Goal: Information Seeking & Learning: Stay updated

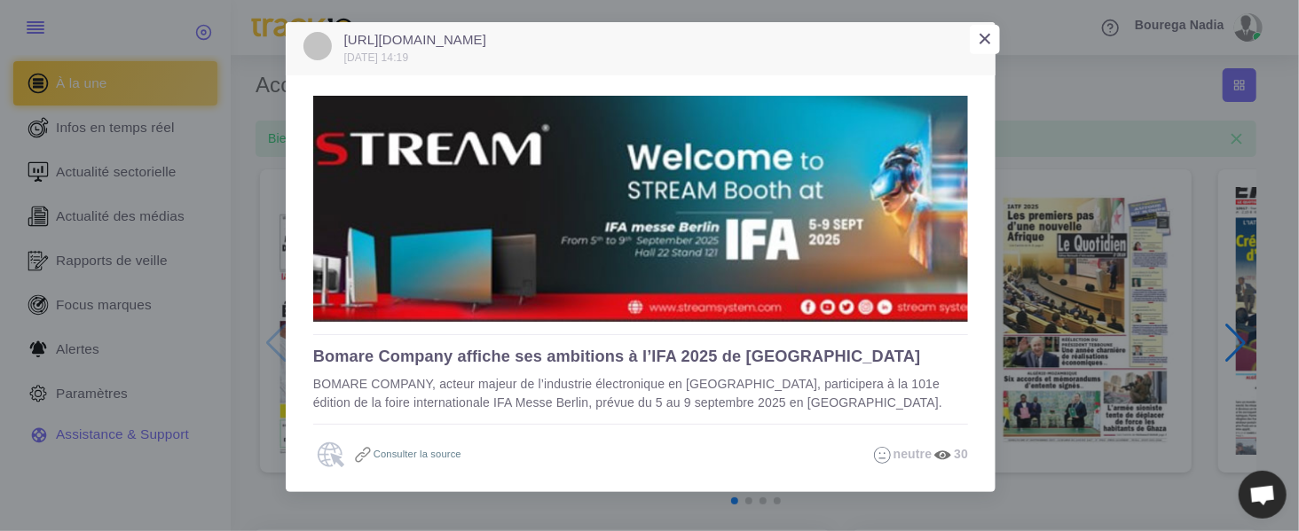
click at [987, 35] on span "×" at bounding box center [985, 39] width 14 height 28
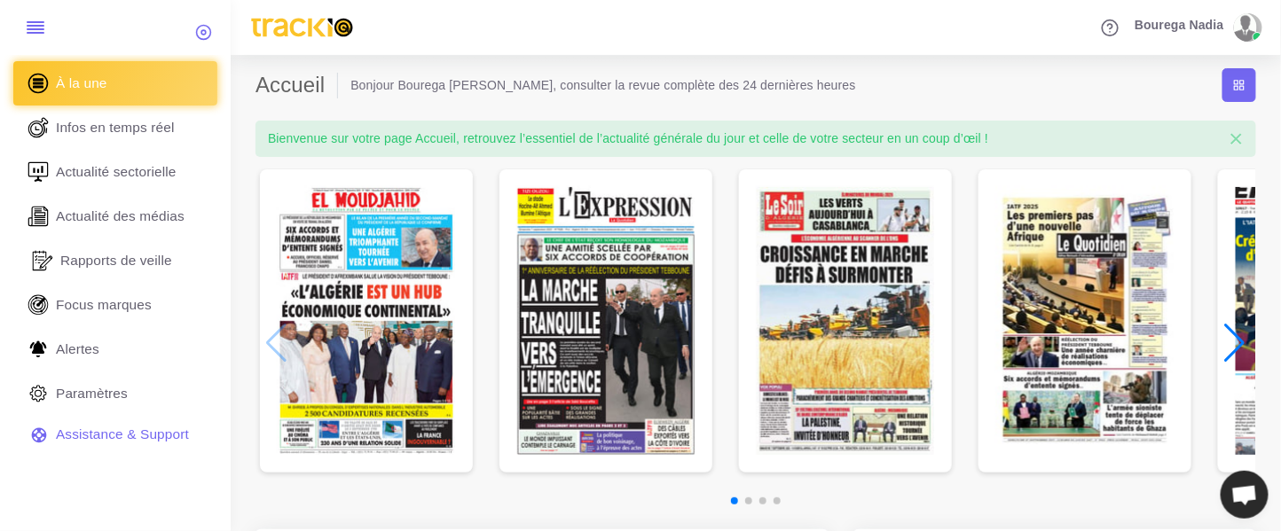
click at [141, 259] on span "Rapports de veille" at bounding box center [116, 261] width 112 height 20
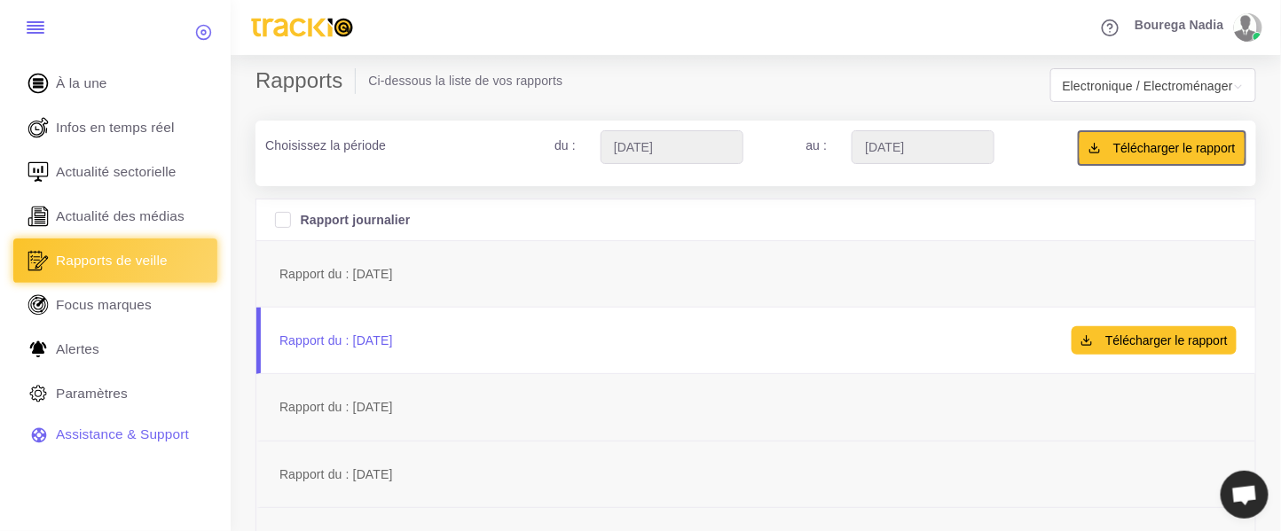
scroll to position [355, 0]
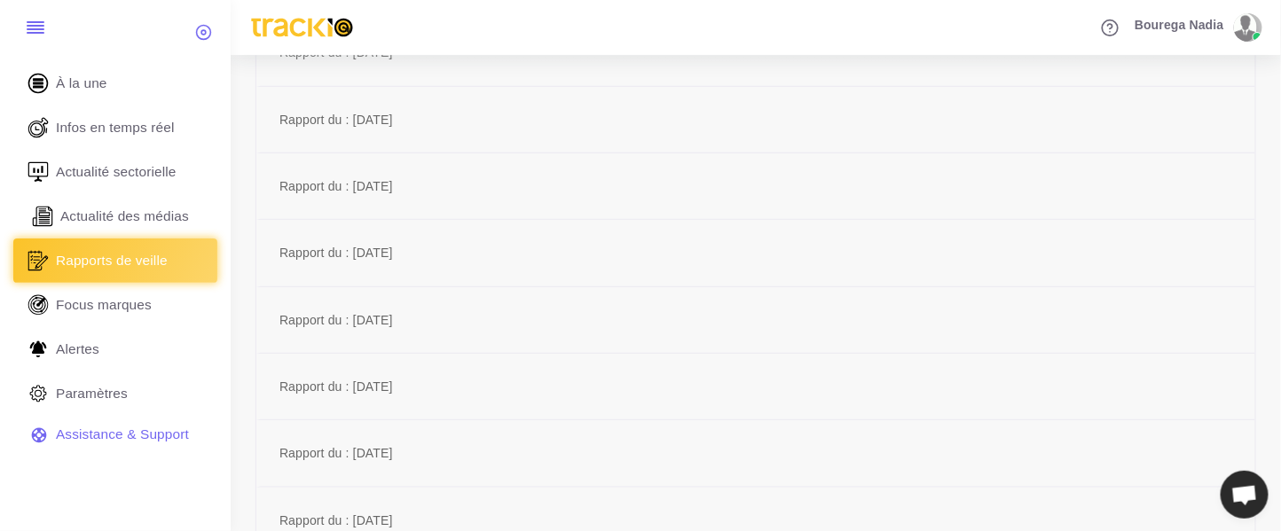
click at [136, 213] on span "Actualité des médias" at bounding box center [124, 217] width 129 height 20
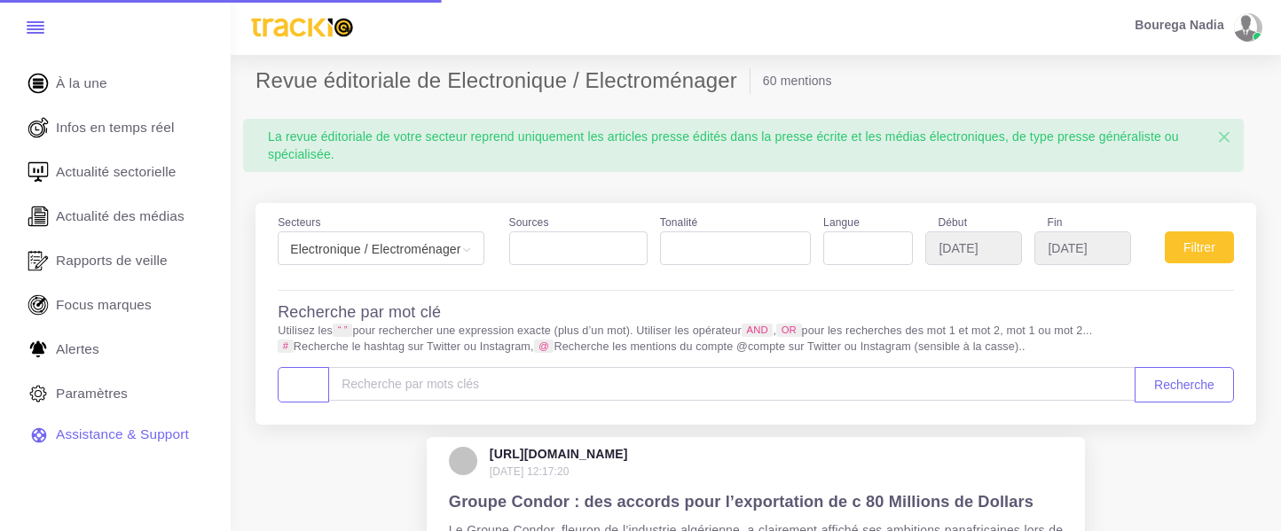
select select
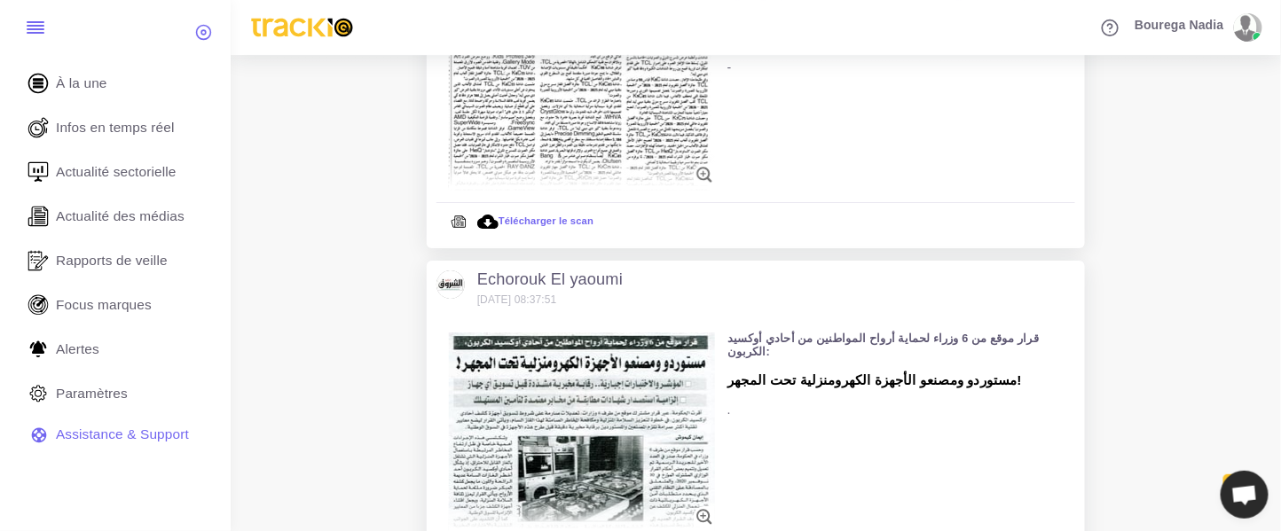
scroll to position [2151, 0]
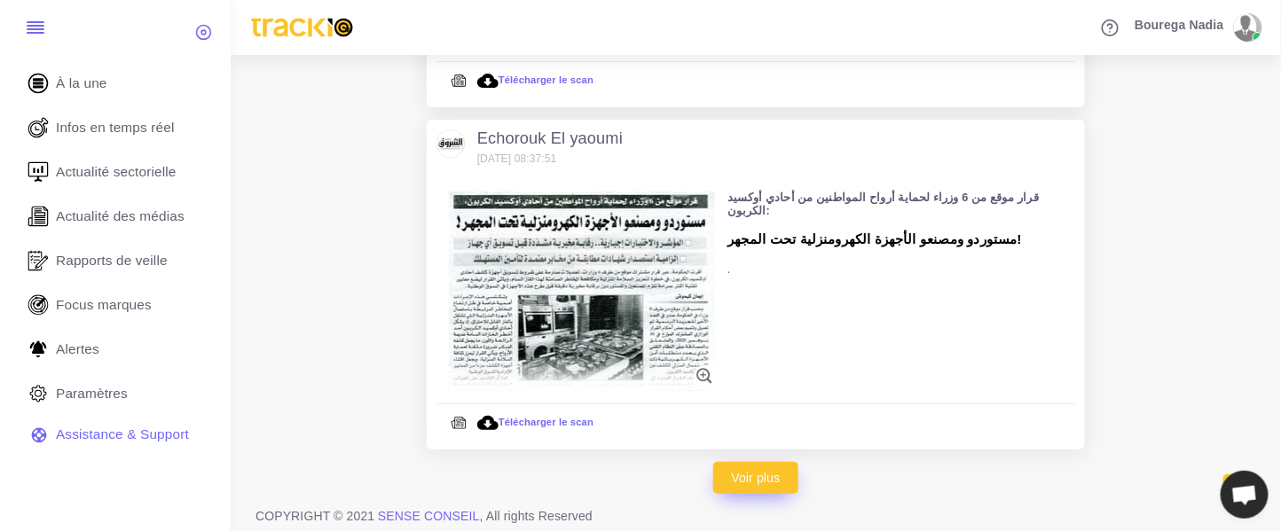
click at [773, 470] on link "Voir plus" at bounding box center [756, 478] width 86 height 32
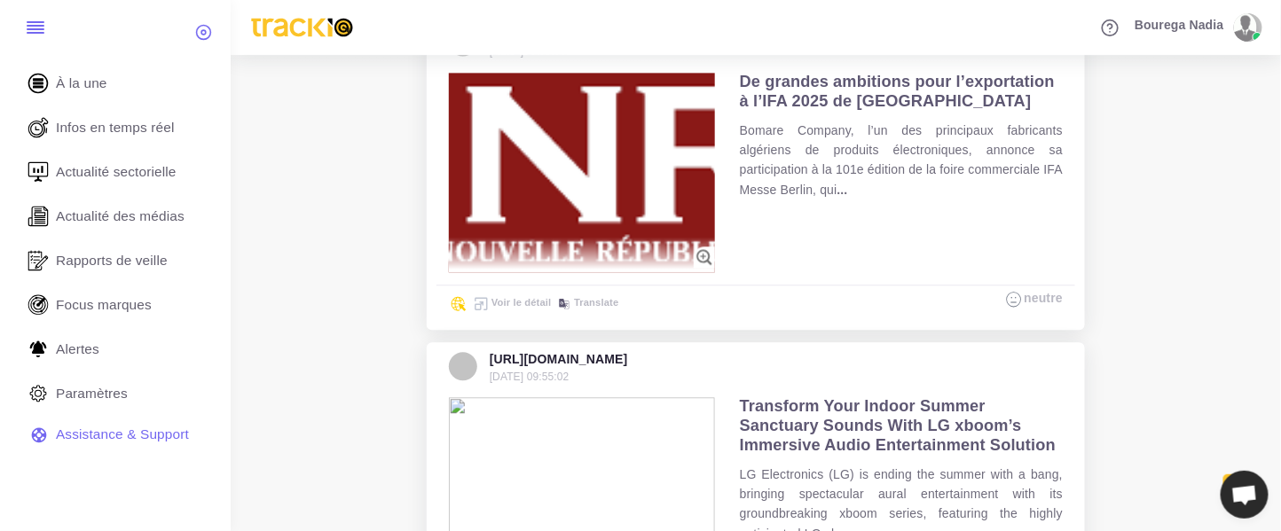
scroll to position [3772, 0]
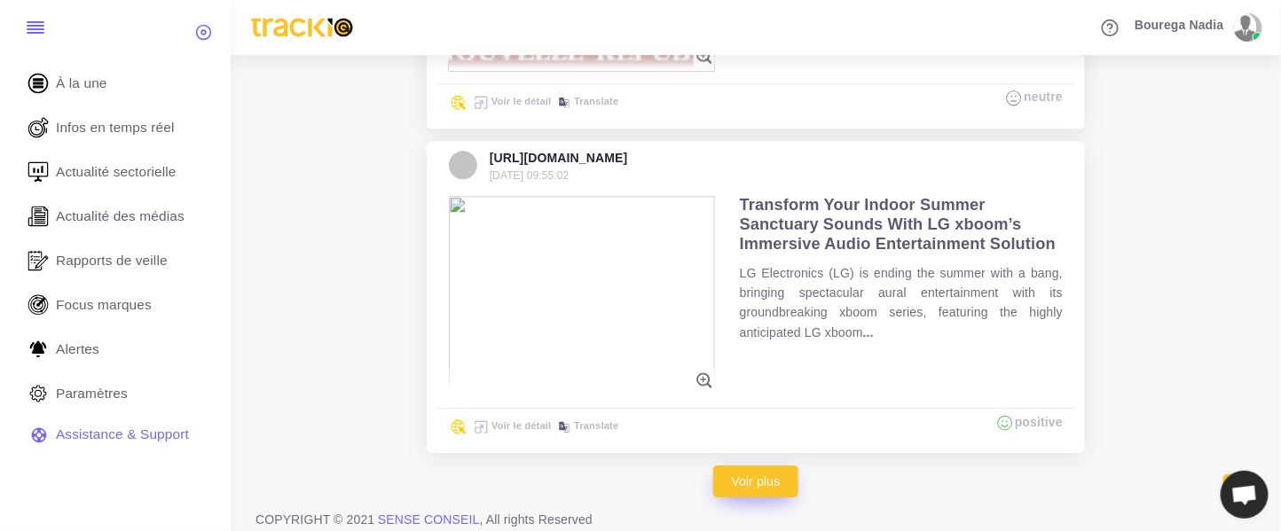
click at [782, 466] on link "Voir plus" at bounding box center [756, 482] width 86 height 32
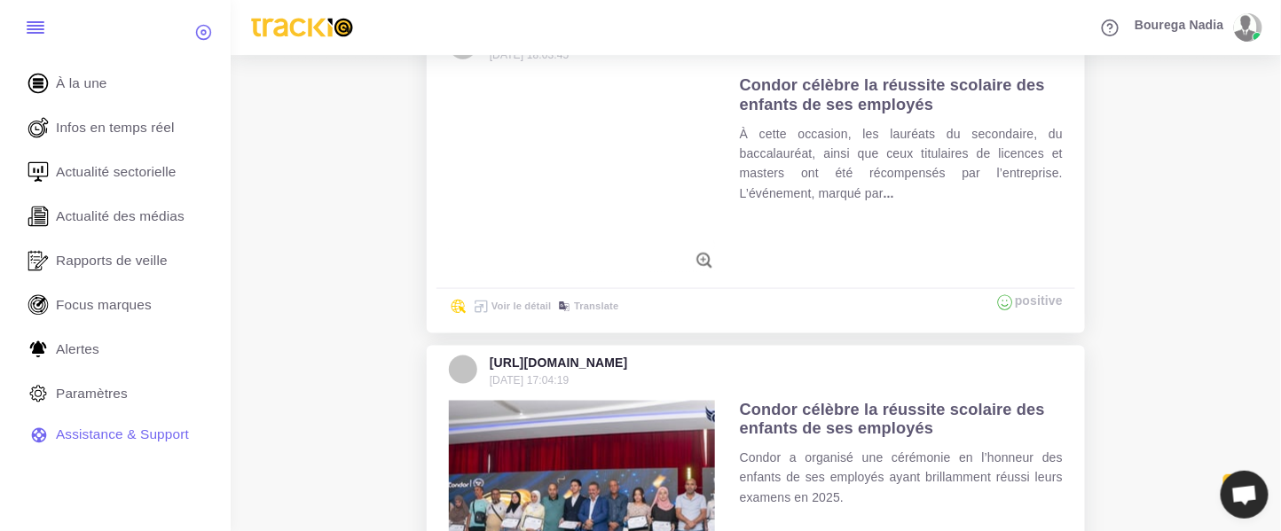
scroll to position [5394, 0]
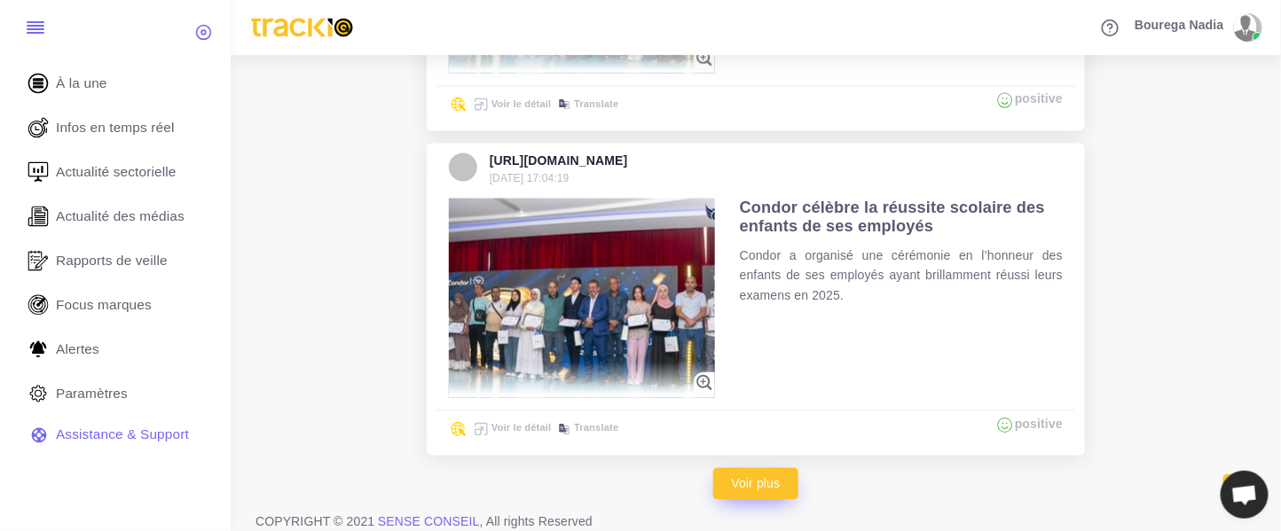
click at [779, 481] on link "Voir plus" at bounding box center [756, 484] width 86 height 32
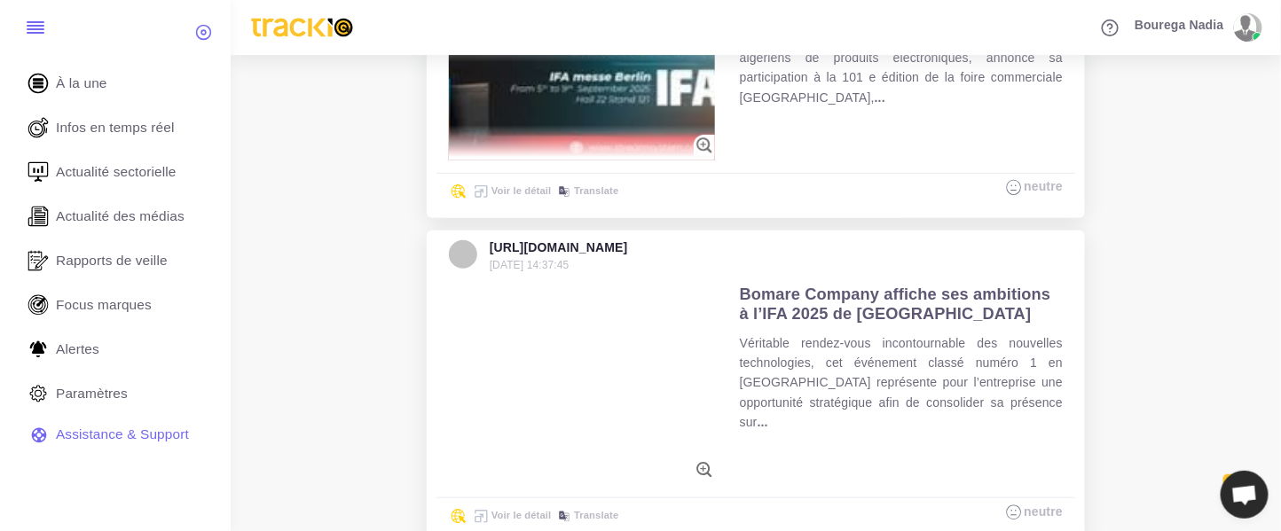
scroll to position [7015, 0]
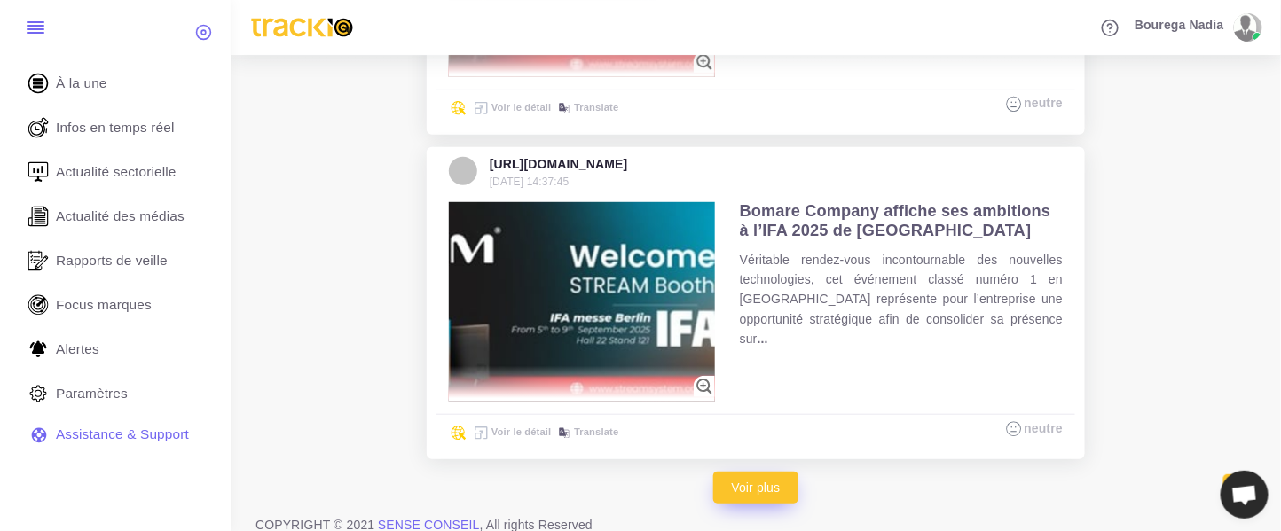
click at [774, 472] on link "Voir plus" at bounding box center [756, 488] width 86 height 32
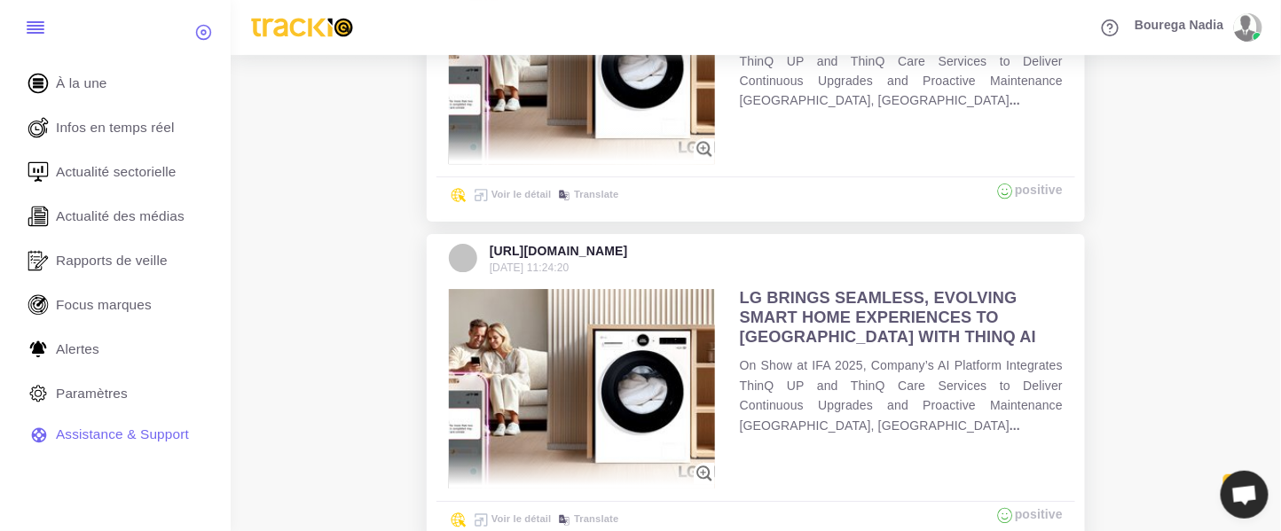
scroll to position [8635, 0]
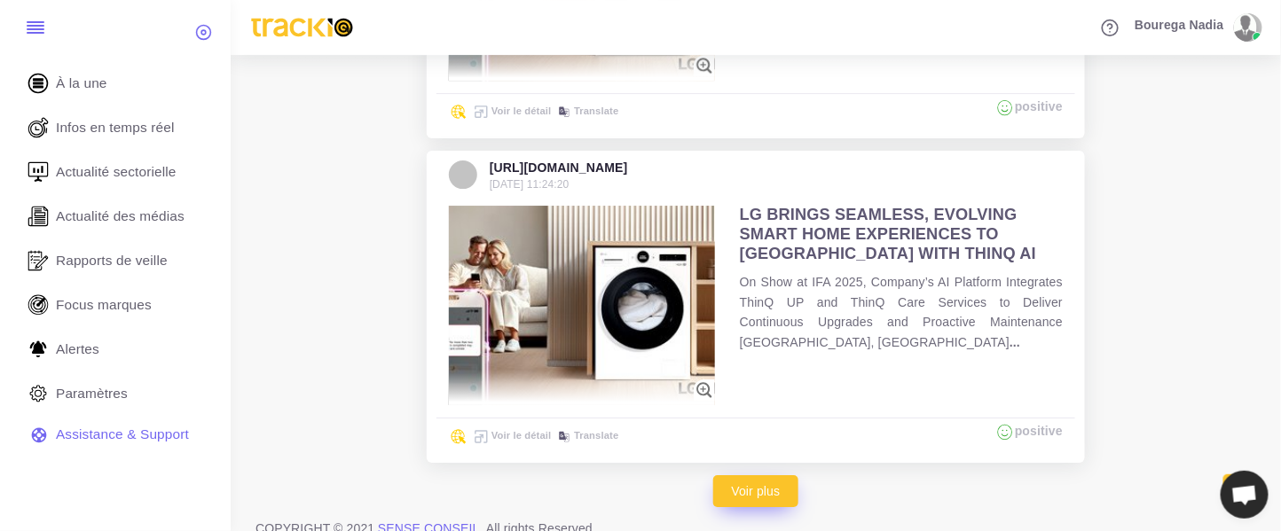
click at [764, 476] on link "Voir plus" at bounding box center [756, 492] width 86 height 32
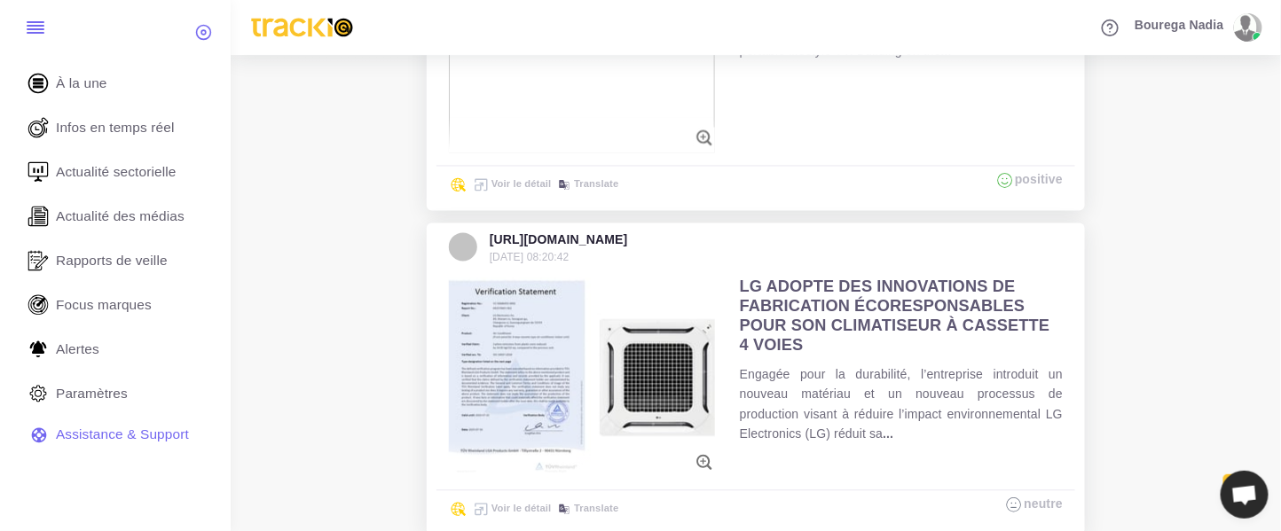
scroll to position [10124, 0]
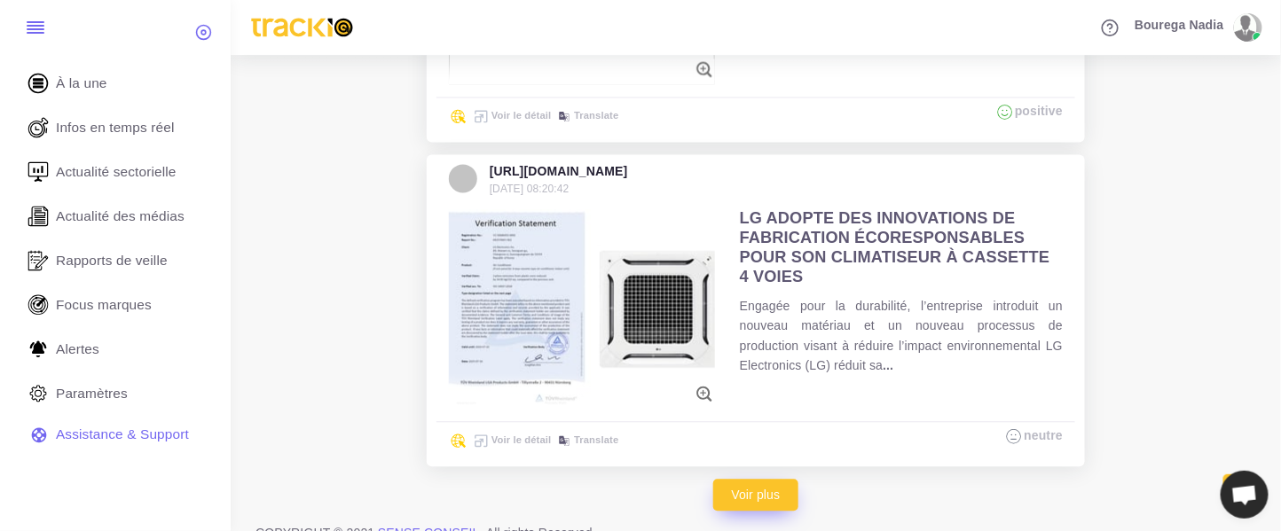
click at [764, 479] on link "Voir plus" at bounding box center [756, 495] width 86 height 32
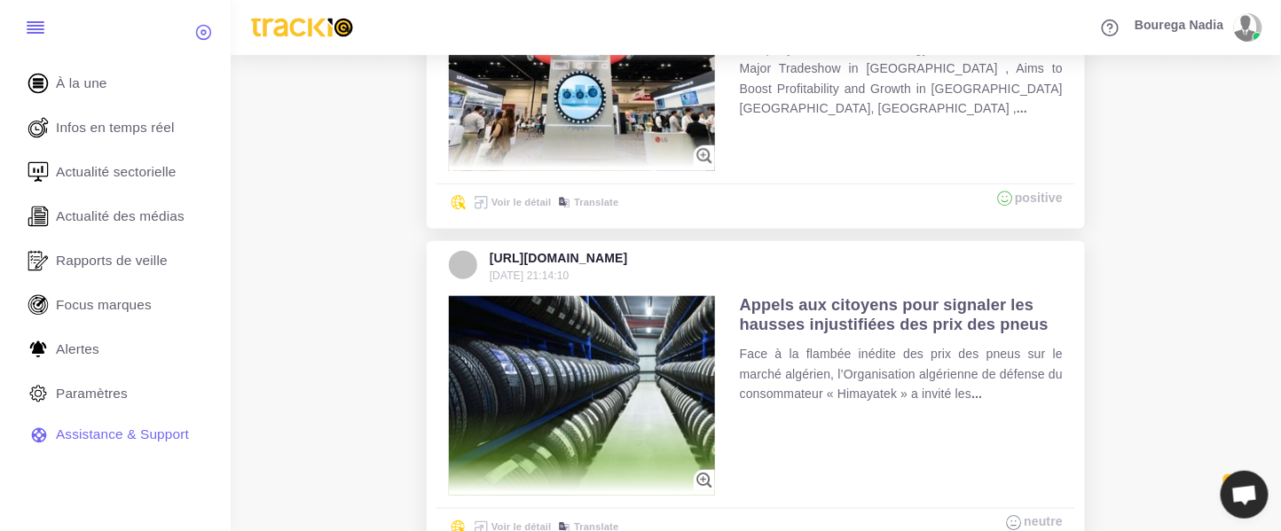
scroll to position [11745, 0]
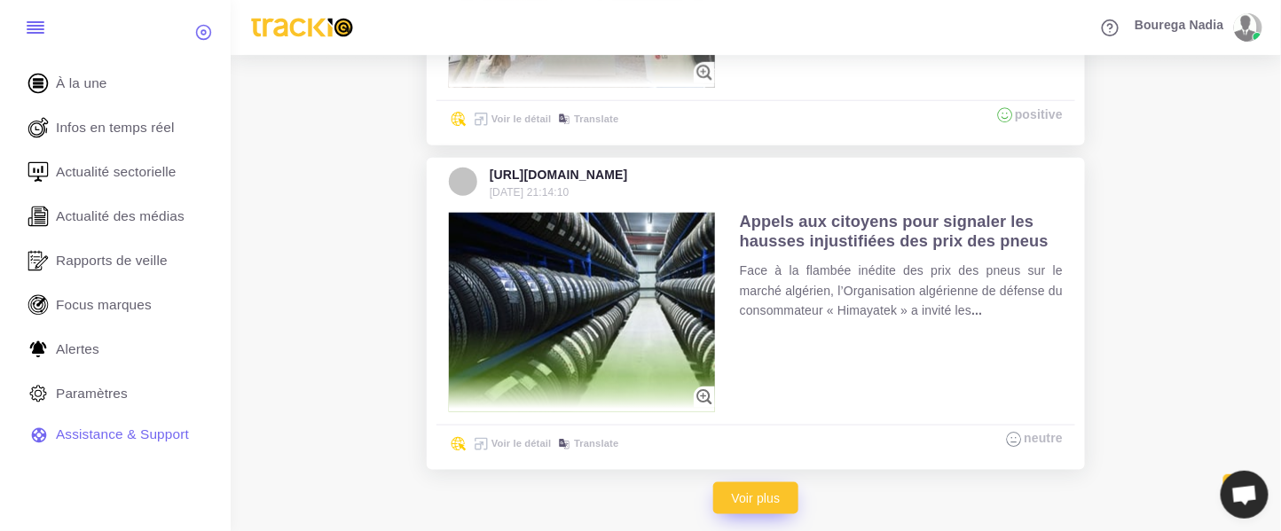
click at [756, 483] on link "Voir plus" at bounding box center [756, 499] width 86 height 32
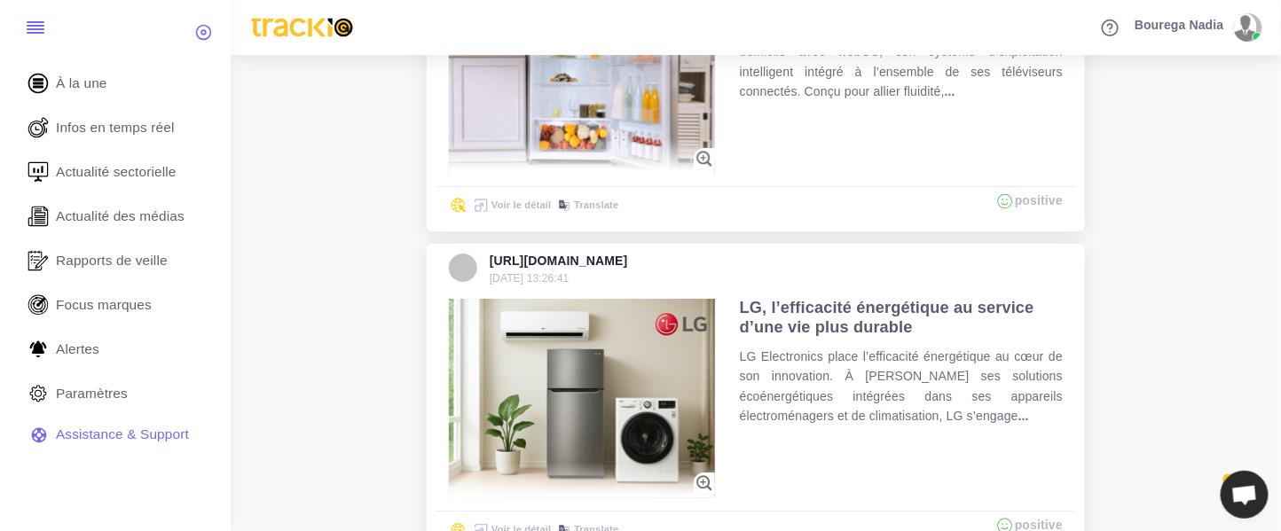
scroll to position [13366, 0]
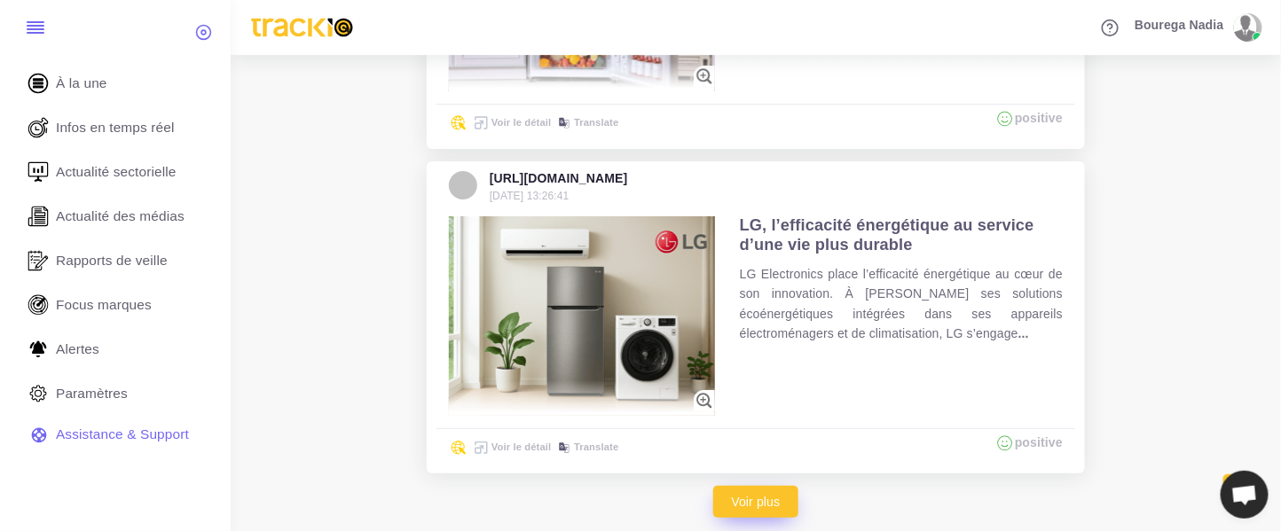
click at [769, 486] on link "Voir plus" at bounding box center [756, 502] width 86 height 32
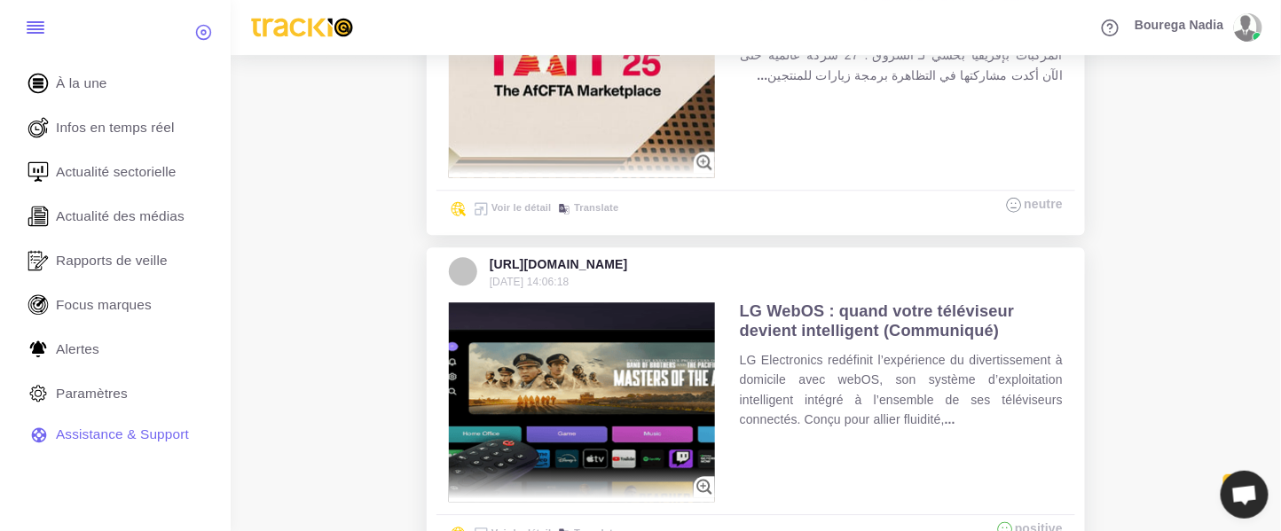
scroll to position [14986, 0]
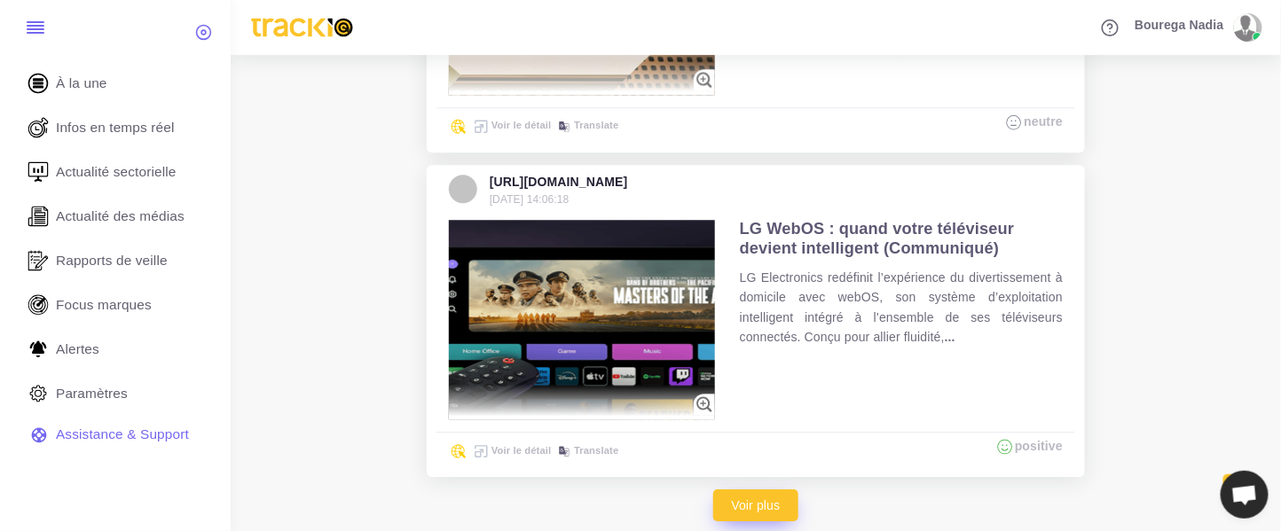
click at [743, 490] on link "Voir plus" at bounding box center [756, 506] width 86 height 32
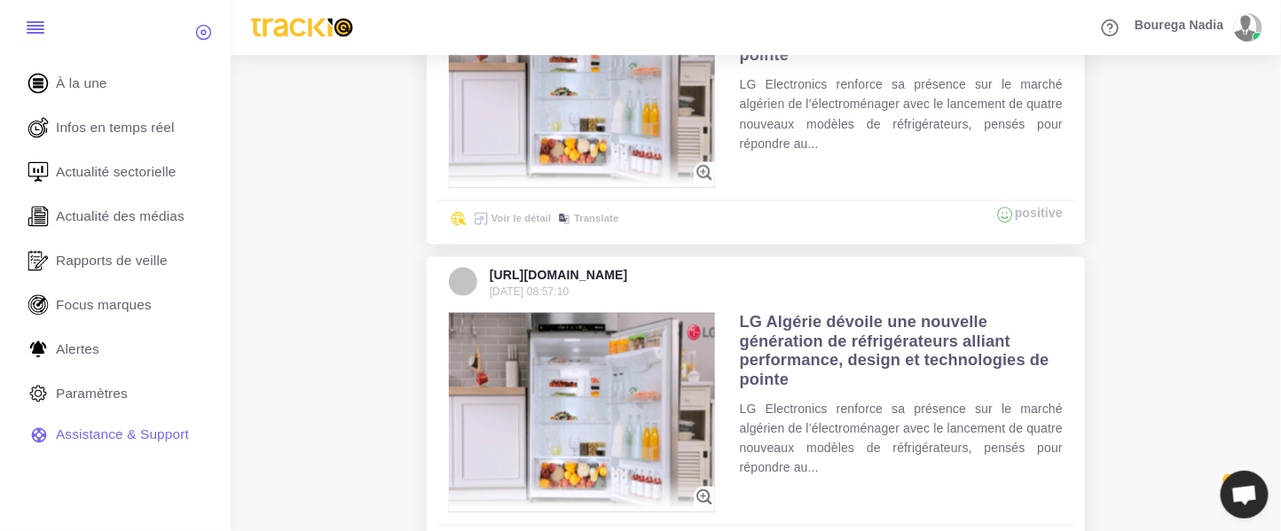
scroll to position [16495, 0]
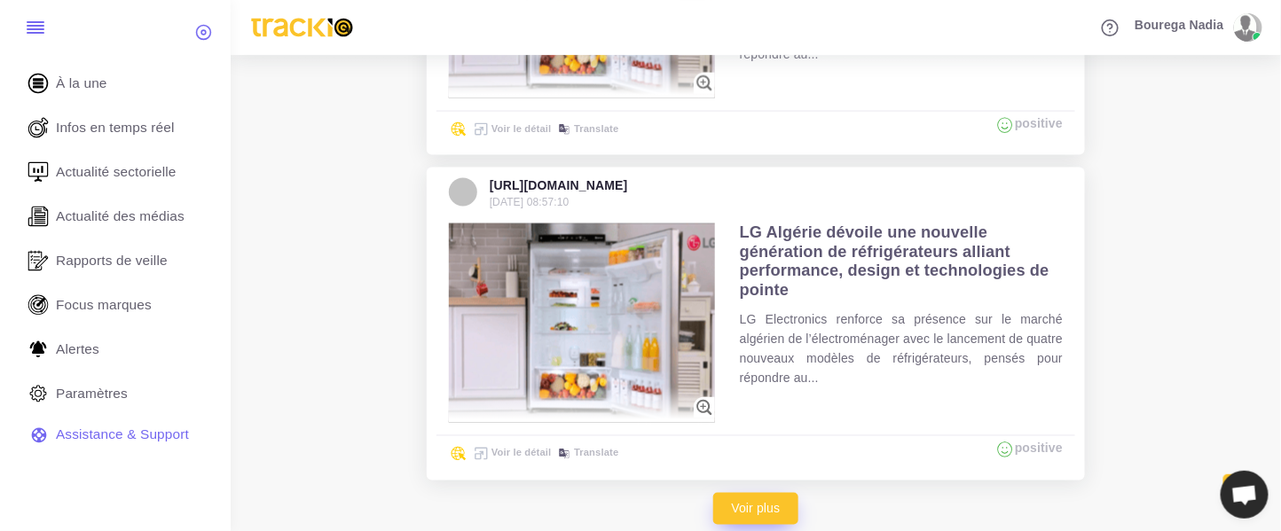
click at [777, 493] on link "Voir plus" at bounding box center [756, 509] width 86 height 32
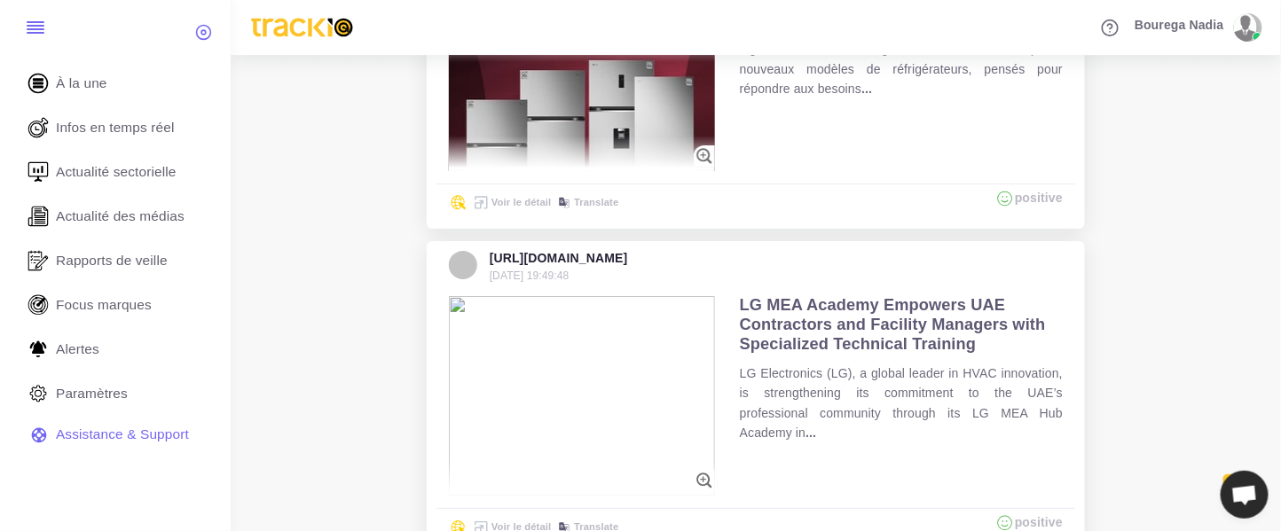
scroll to position [17984, 0]
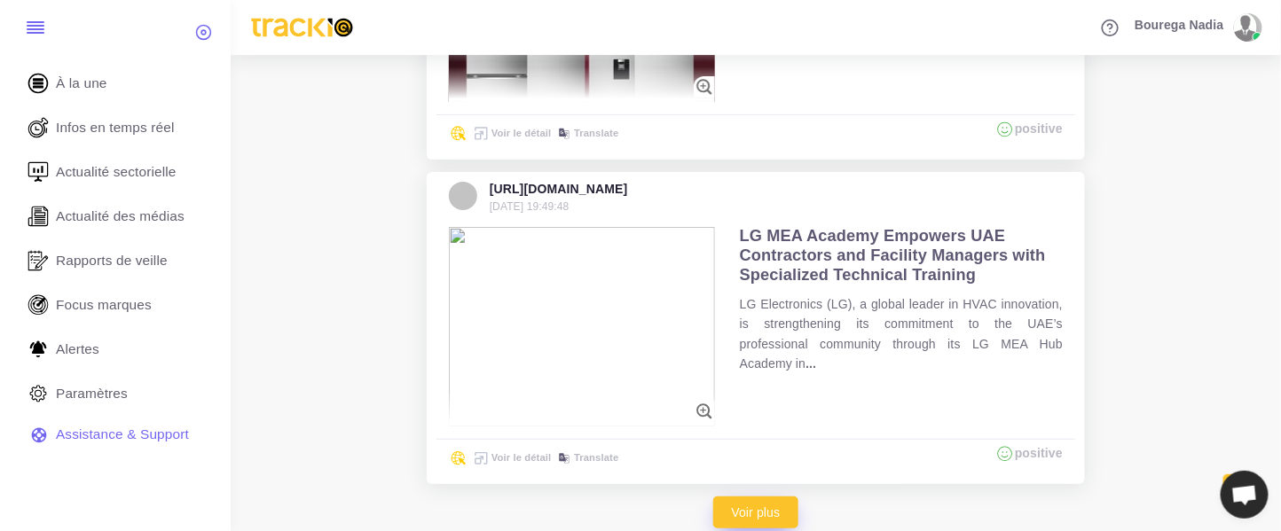
click at [766, 497] on link "Voir plus" at bounding box center [756, 513] width 86 height 32
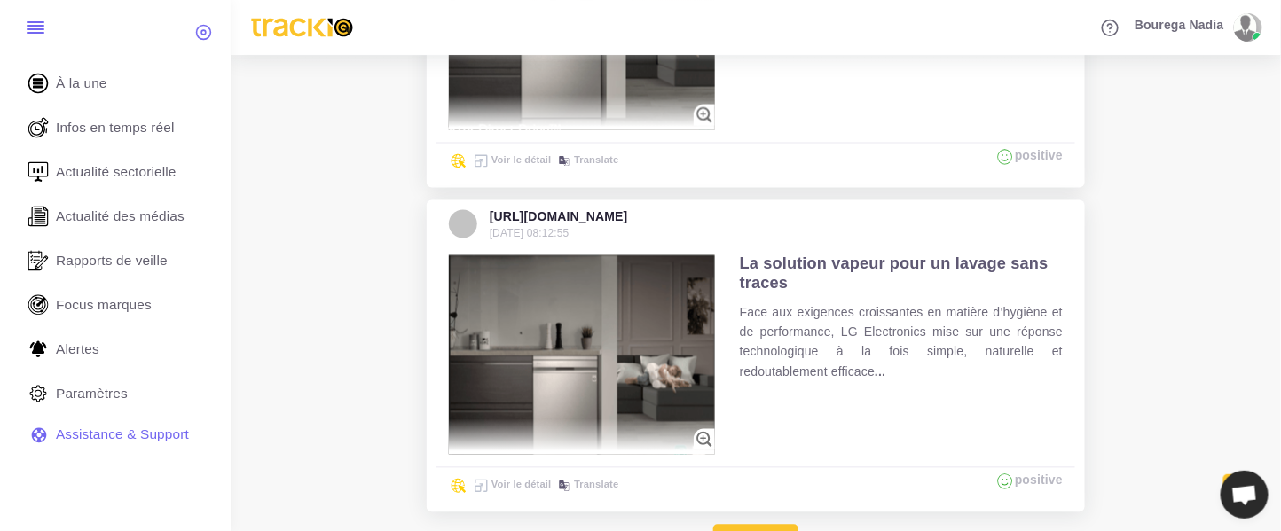
scroll to position [18956, 0]
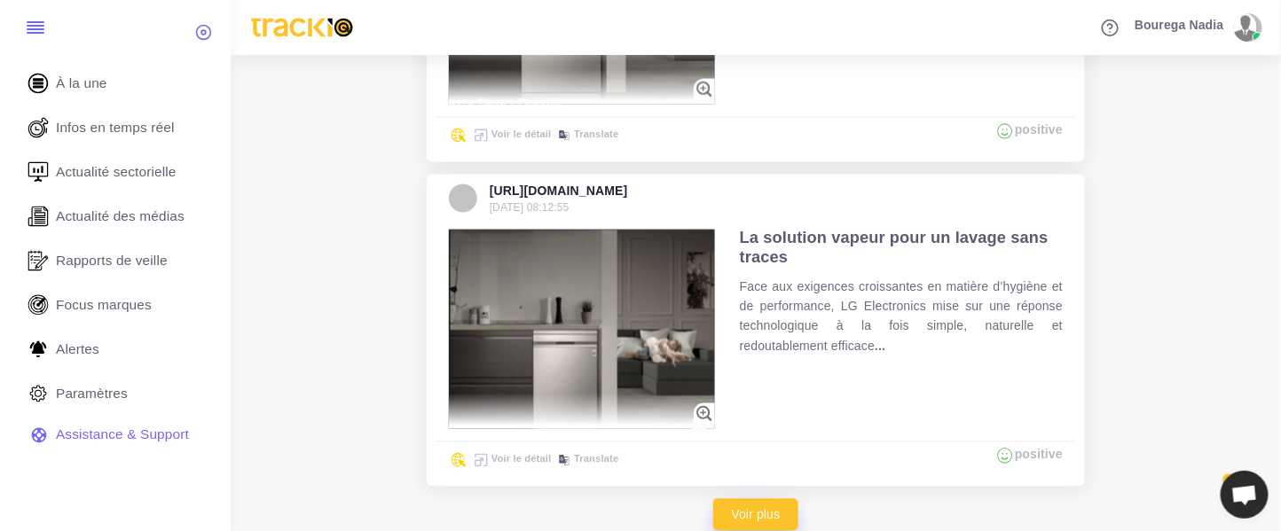
click at [772, 499] on link "Voir plus" at bounding box center [756, 515] width 86 height 32
click at [742, 499] on link "Voir plus" at bounding box center [756, 515] width 86 height 32
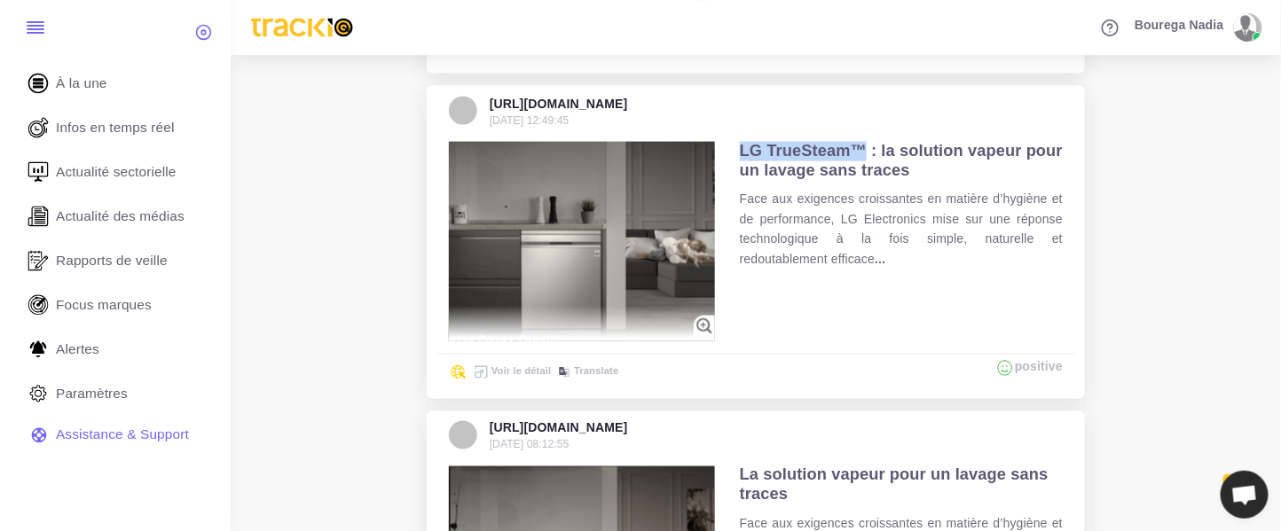
drag, startPoint x: 869, startPoint y: 108, endPoint x: 735, endPoint y: 103, distance: 133.2
click at [735, 130] on div "LG TrueSteam™ : la solution vapeur pour un lavage sans traces Face aux exigence…" at bounding box center [901, 242] width 348 height 224
copy span "LG TrueSteam™"
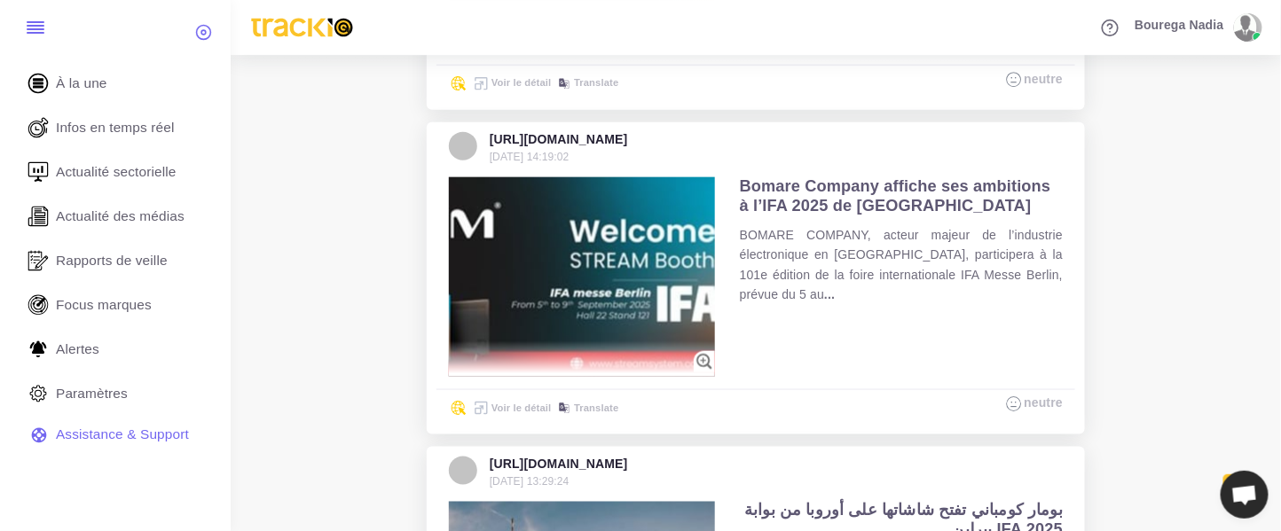
scroll to position [7246, 0]
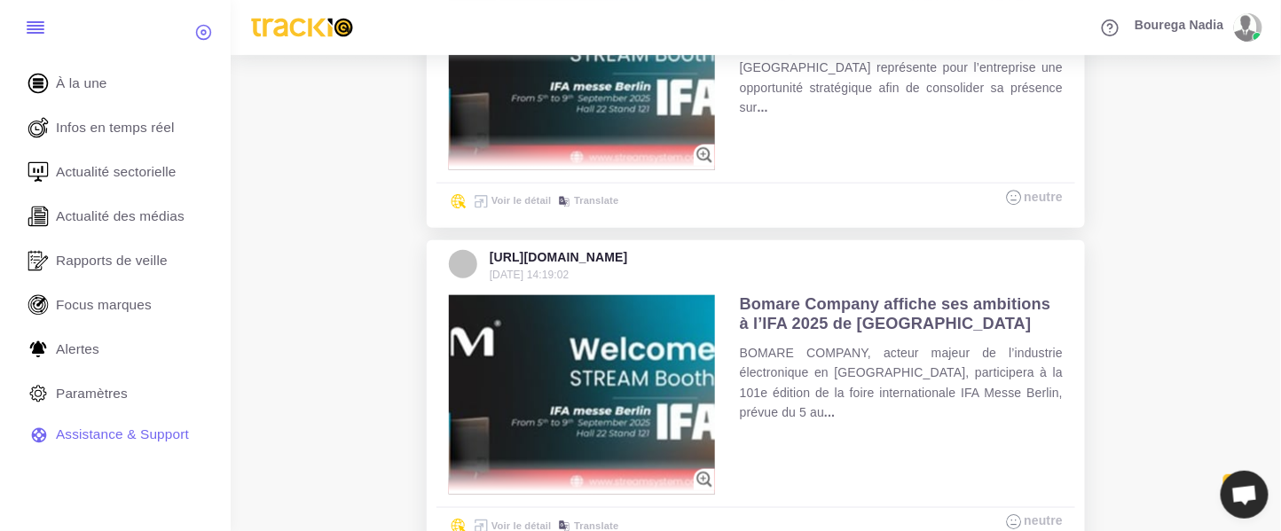
click at [604, 521] on link "Translate" at bounding box center [586, 526] width 65 height 11
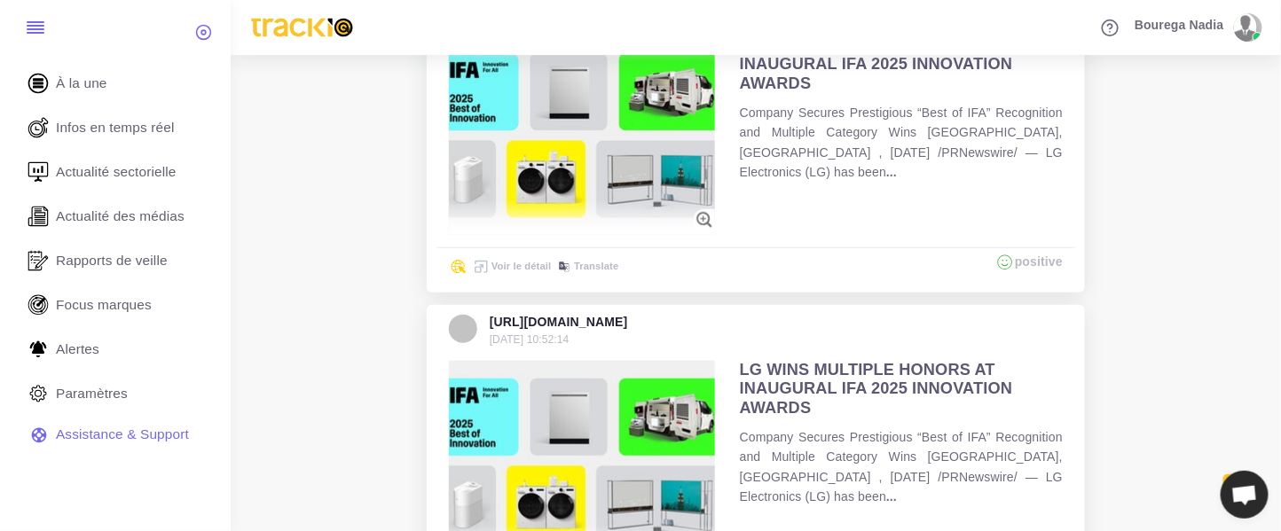
scroll to position [2515, 0]
